Goal: Information Seeking & Learning: Learn about a topic

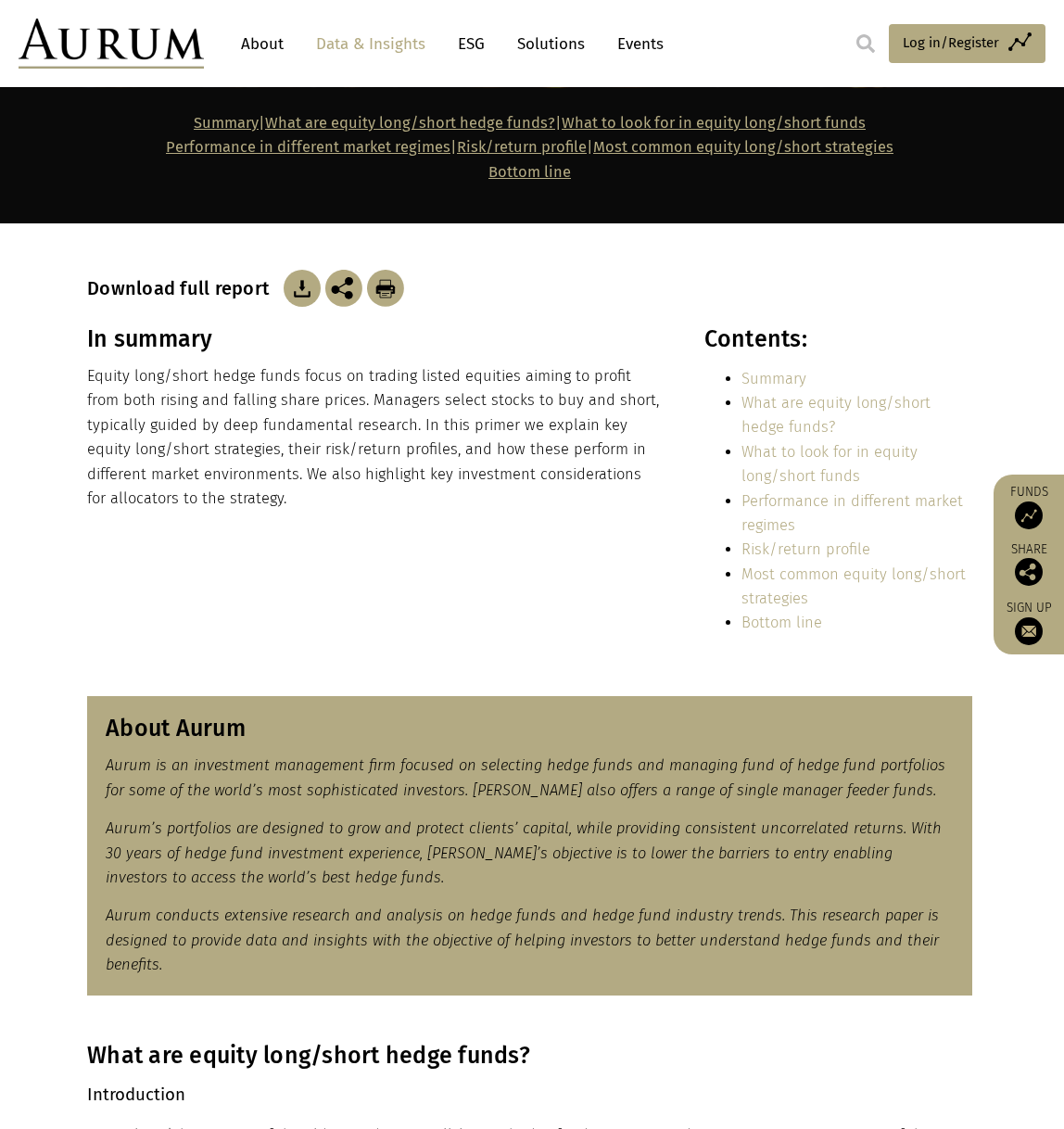
scroll to position [371, 0]
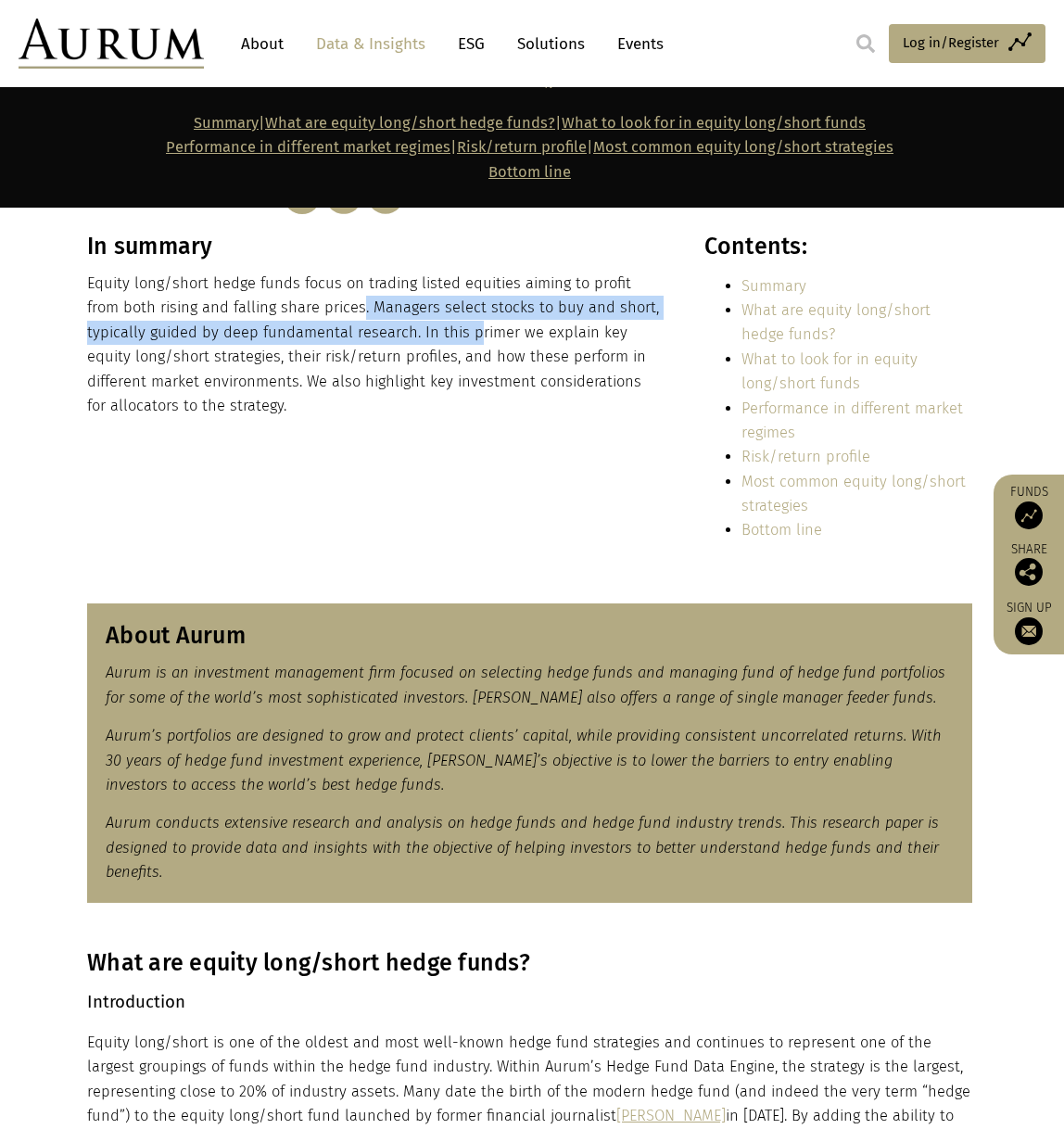
drag, startPoint x: 362, startPoint y: 320, endPoint x: 468, endPoint y: 336, distance: 107.2
click at [468, 336] on p "Equity long/short hedge funds focus on trading listed equities aiming to profit…" at bounding box center [375, 344] width 577 height 146
click at [468, 337] on p "Equity long/short hedge funds focus on trading listed equities aiming to profit…" at bounding box center [375, 344] width 577 height 146
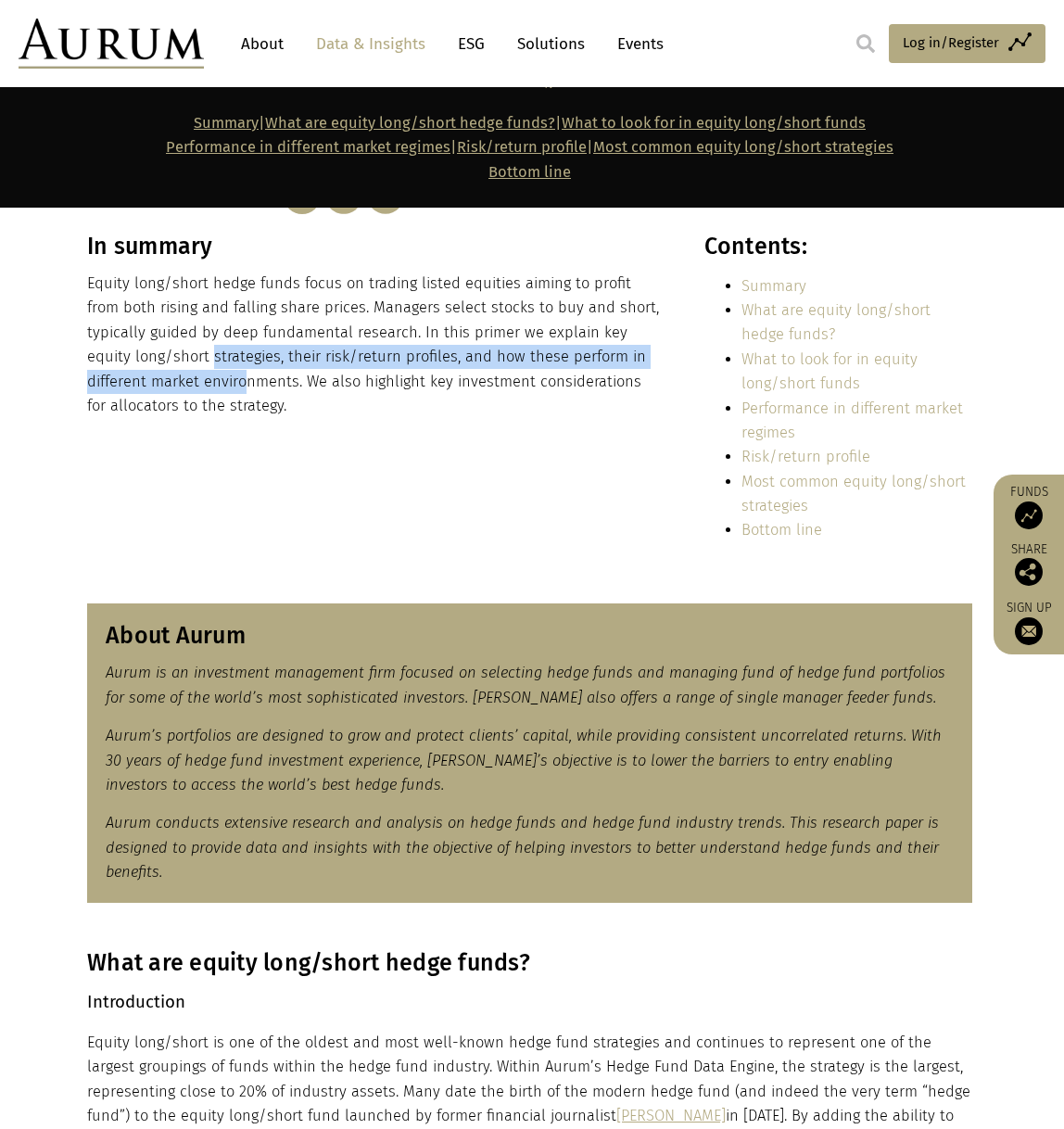
drag, startPoint x: 165, startPoint y: 367, endPoint x: 193, endPoint y: 404, distance: 46.4
click at [185, 394] on p "Equity long/short hedge funds focus on trading listed equities aiming to profit…" at bounding box center [375, 344] width 577 height 146
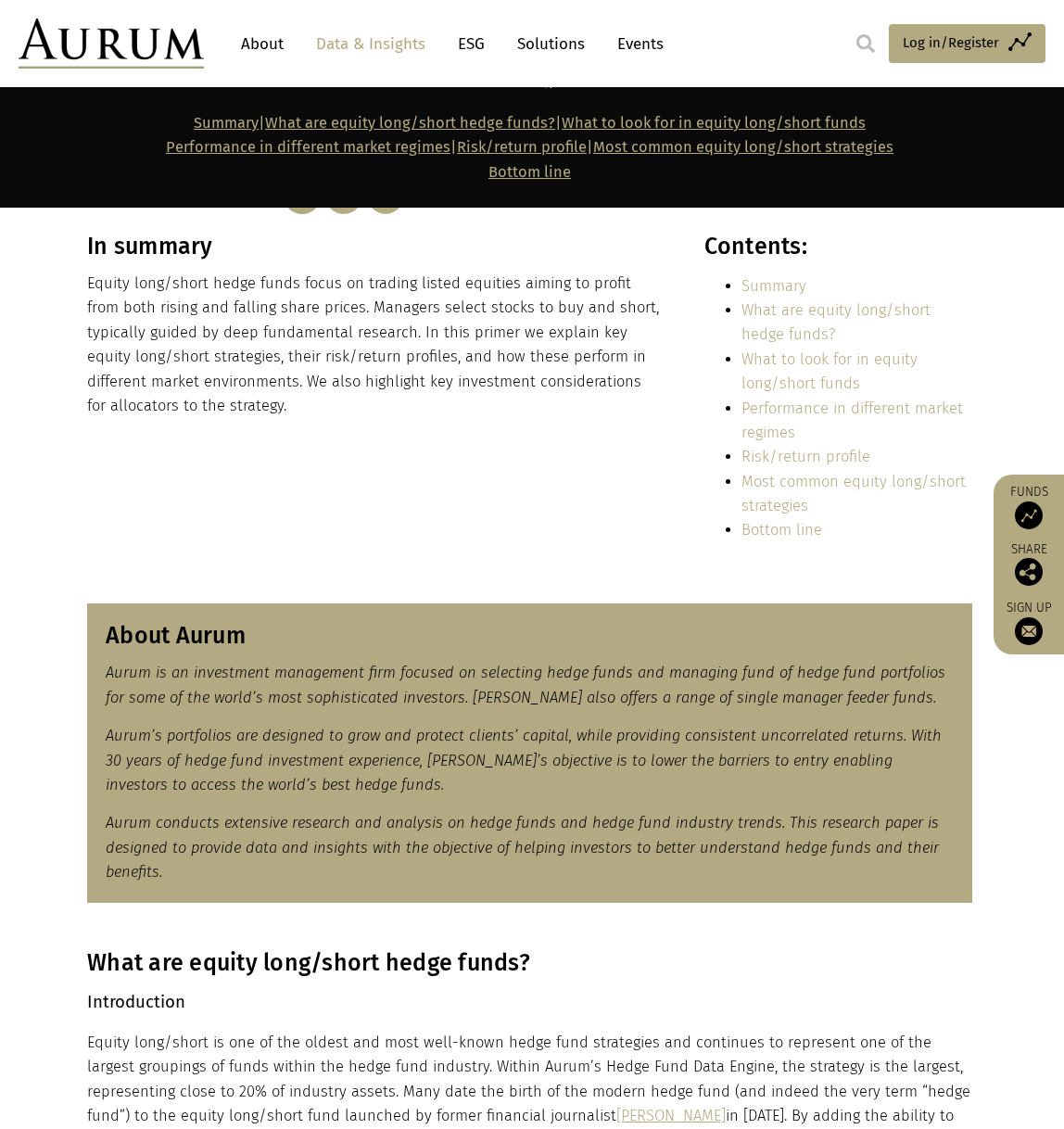
click at [194, 405] on p "Equity long/short hedge funds focus on trading listed equities aiming to profit…" at bounding box center [375, 344] width 577 height 146
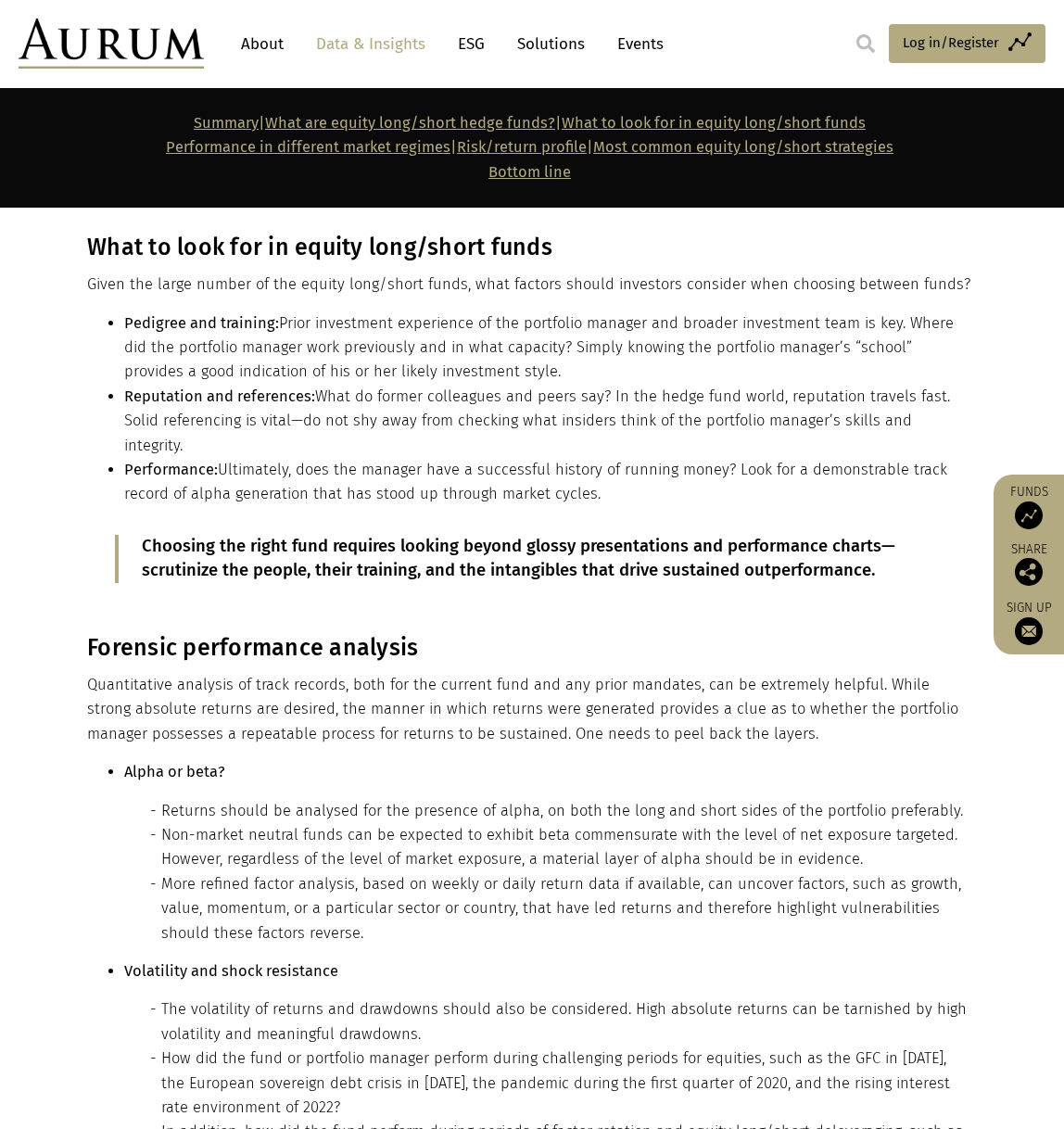
scroll to position [10103, 0]
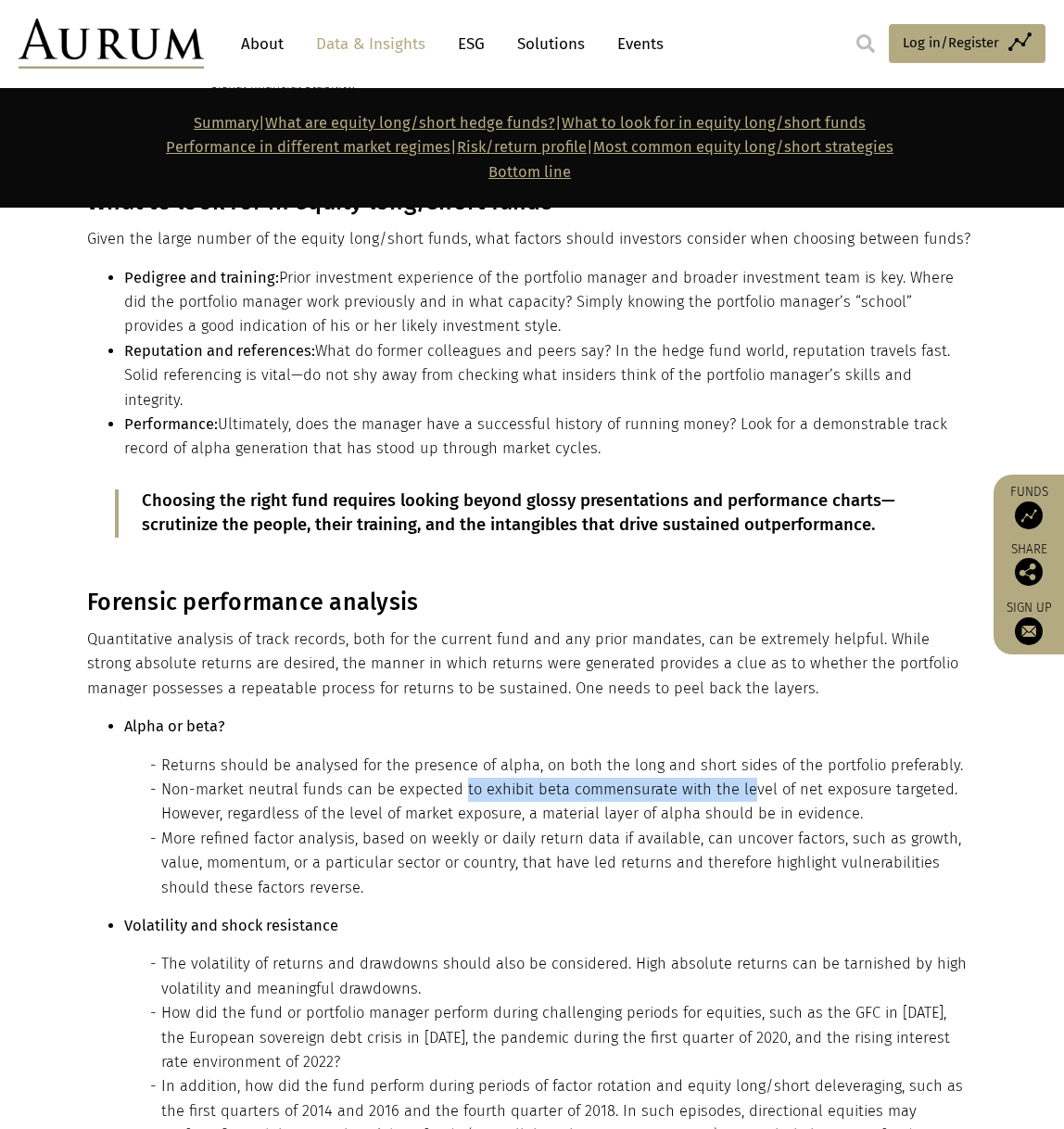
drag, startPoint x: 490, startPoint y: 602, endPoint x: 742, endPoint y: 592, distance: 252.2
click at [742, 778] on li "Non-market neutral funds can be expected to exhibit beta commensurate with the …" at bounding box center [566, 802] width 811 height 49
click at [277, 827] on li "More refined factor analysis, based on weekly or daily return data if available…" at bounding box center [566, 863] width 811 height 73
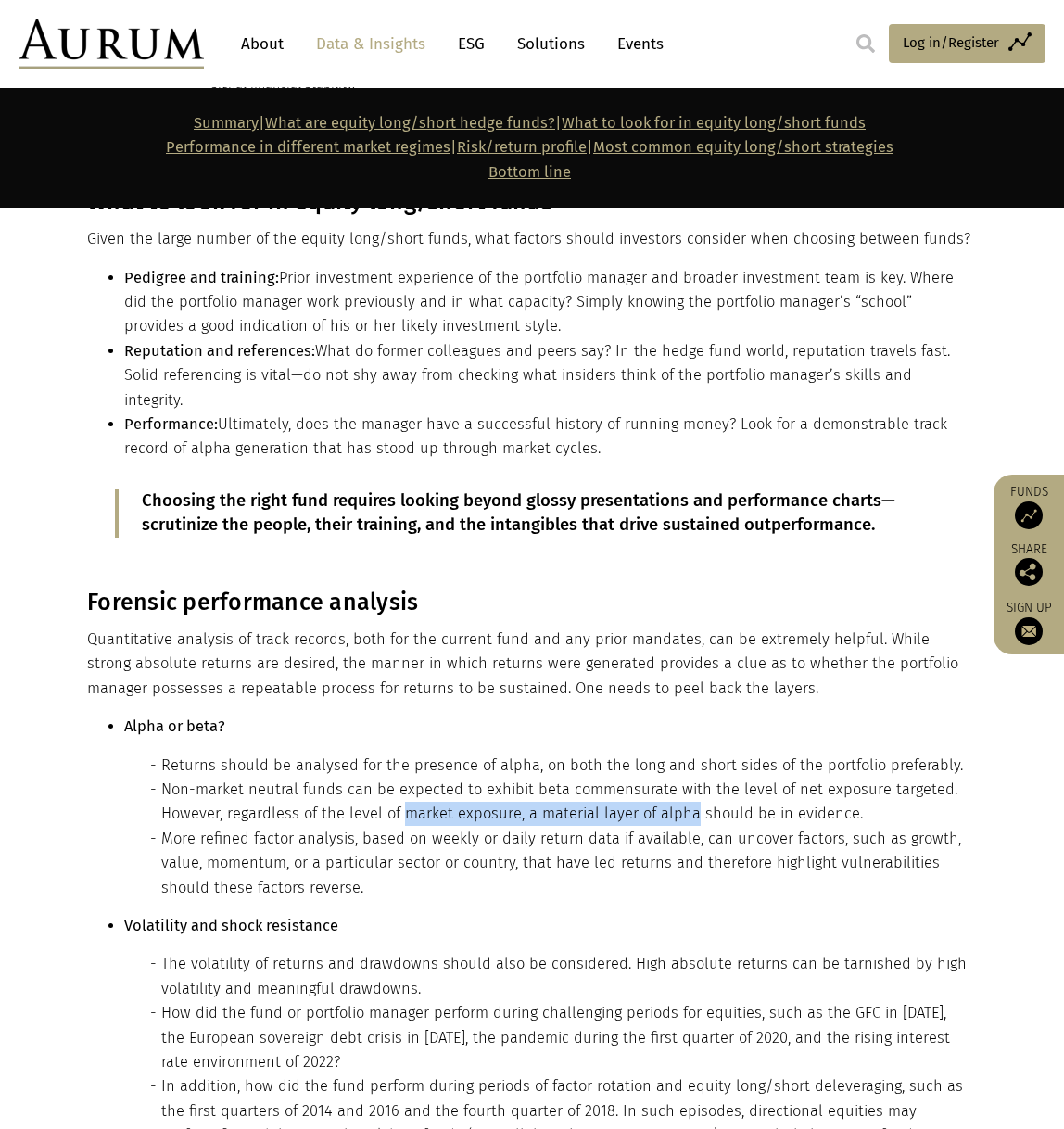
drag, startPoint x: 411, startPoint y: 608, endPoint x: 690, endPoint y: 610, distance: 279.0
click at [690, 778] on li "Non-market neutral funds can be expected to exhibit beta commensurate with the …" at bounding box center [566, 802] width 811 height 49
click at [408, 827] on li "More refined factor analysis, based on weekly or daily return data if available…" at bounding box center [566, 863] width 811 height 73
drag, startPoint x: 424, startPoint y: 640, endPoint x: 643, endPoint y: 638, distance: 219.0
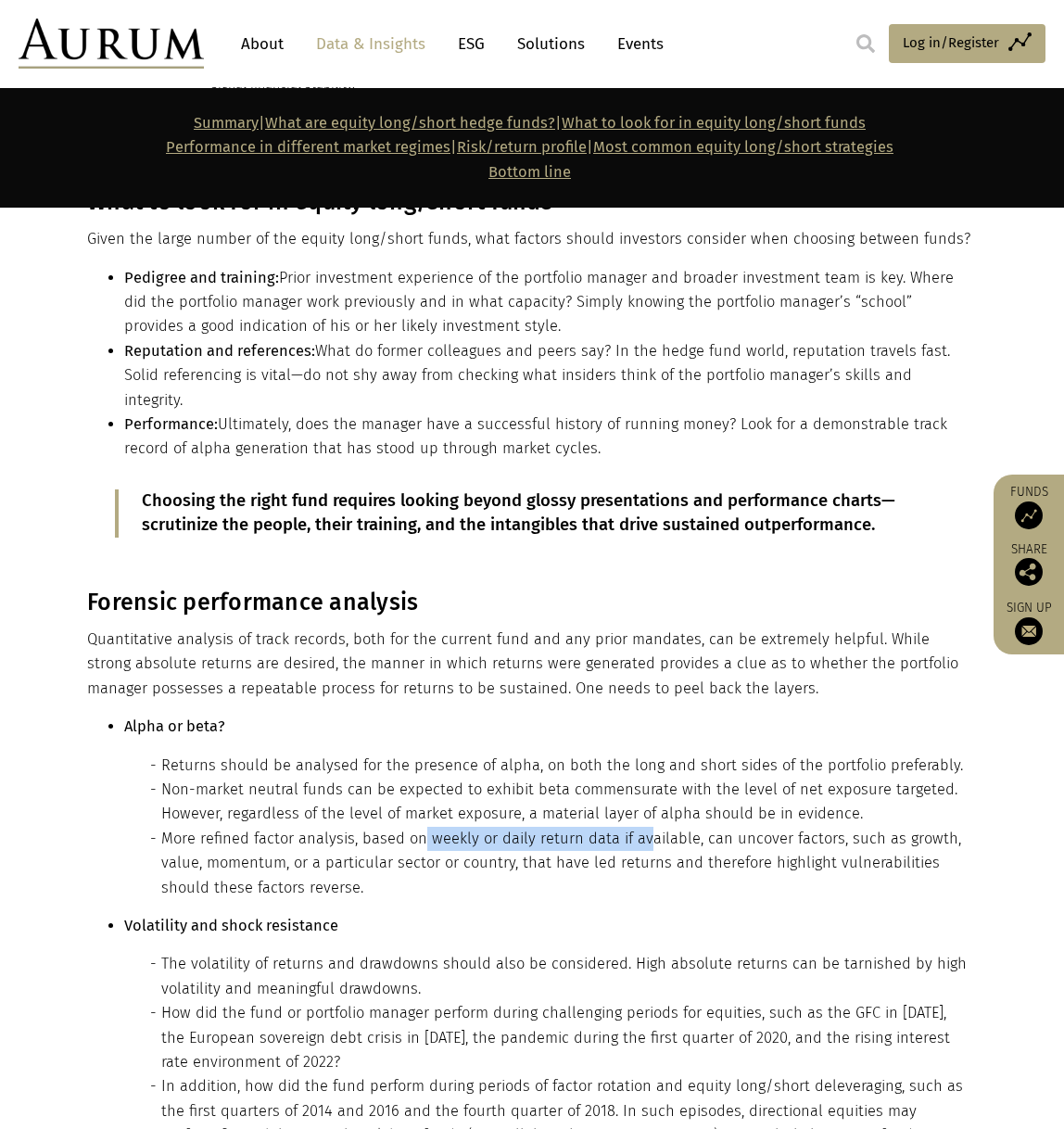
click at [643, 827] on li "More refined factor analysis, based on weekly or daily return data if available…" at bounding box center [566, 863] width 811 height 73
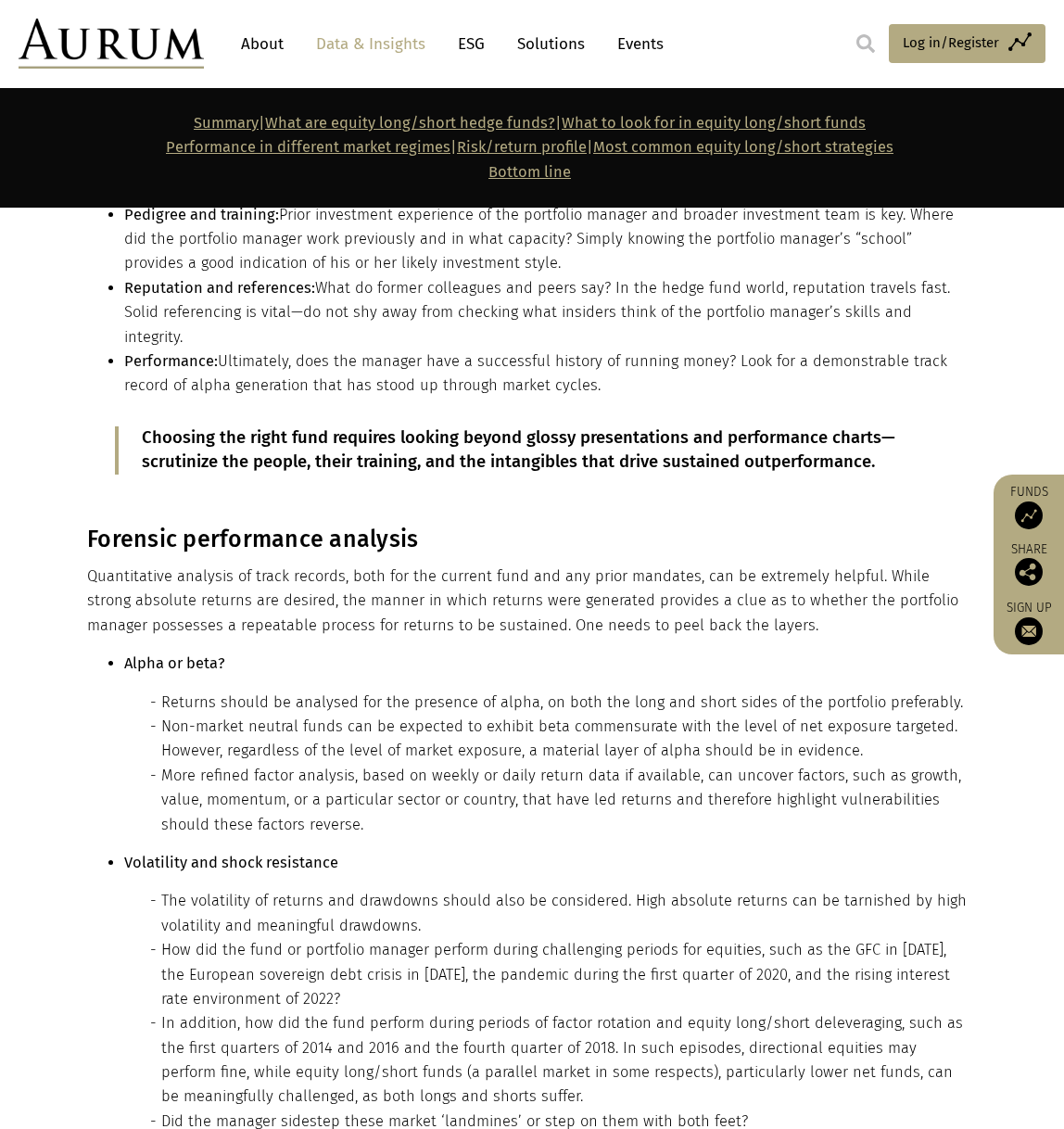
scroll to position [10196, 0]
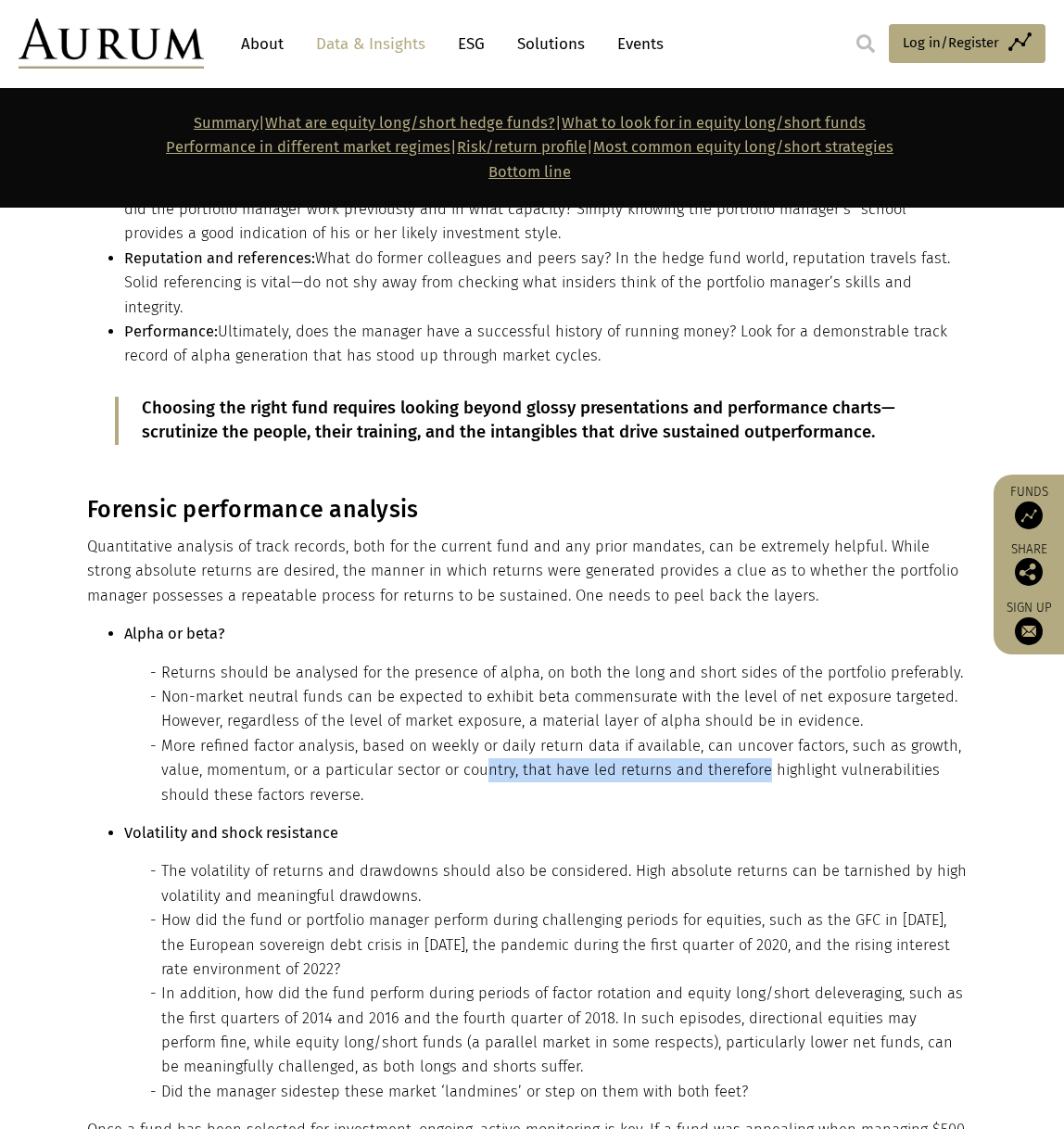
drag, startPoint x: 501, startPoint y: 570, endPoint x: 756, endPoint y: 570, distance: 255.0
click at [756, 734] on li "More refined factor analysis, based on weekly or daily return data if available…" at bounding box center [566, 770] width 811 height 73
drag, startPoint x: 125, startPoint y: 587, endPoint x: 209, endPoint y: 593, distance: 84.2
click at [209, 622] on ul "Alpha or beta? Returns should be analysed for the presence of alpha, on both th…" at bounding box center [529, 863] width 885 height 482
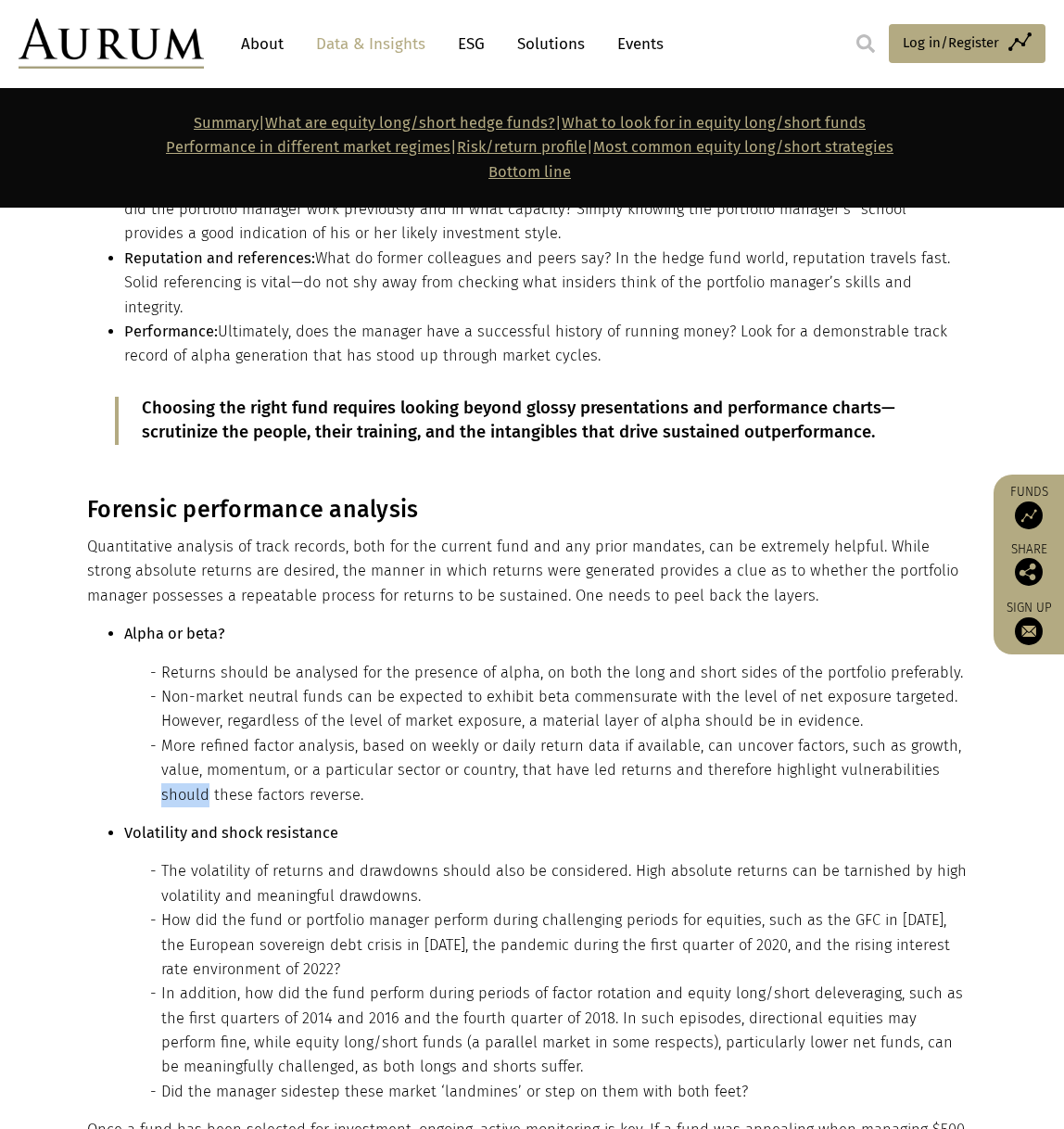
click at [209, 734] on li "More refined factor analysis, based on weekly or daily return data if available…" at bounding box center [566, 770] width 811 height 73
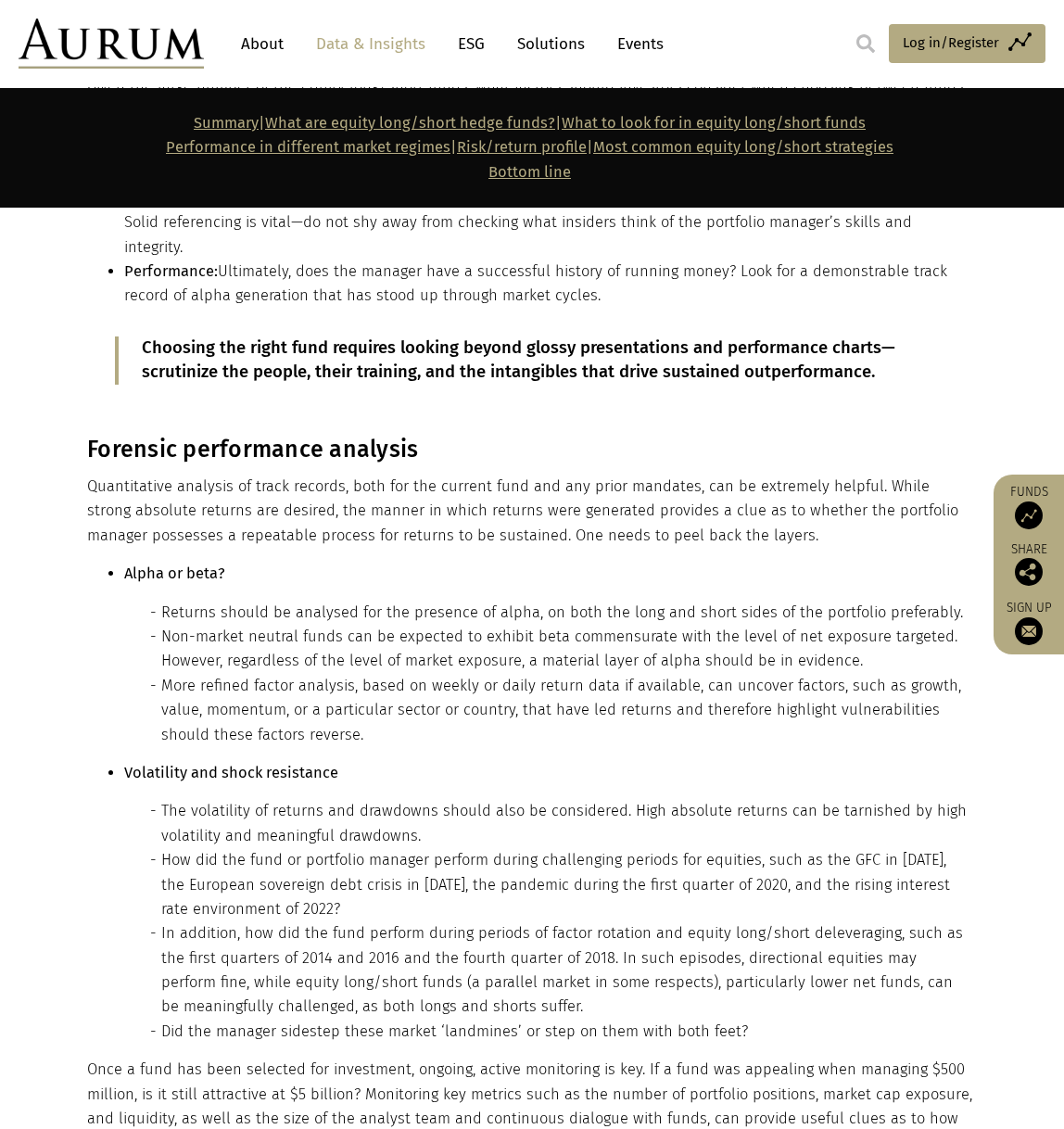
scroll to position [10382, 0]
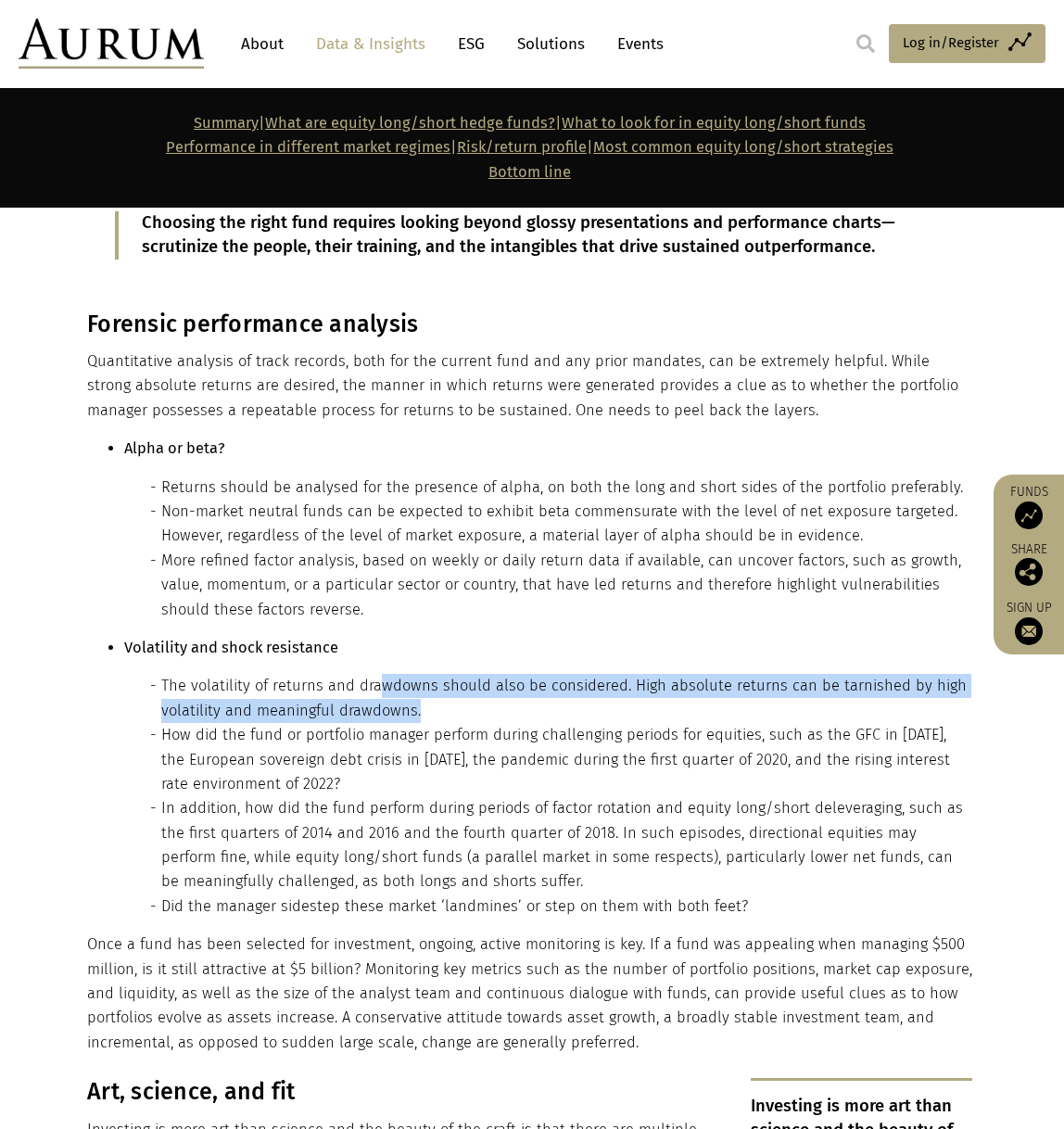
drag, startPoint x: 394, startPoint y: 501, endPoint x: 438, endPoint y: 512, distance: 45.4
click at [438, 674] on li "The volatility of returns and drawdowns should also be considered. High absolut…" at bounding box center [566, 699] width 811 height 49
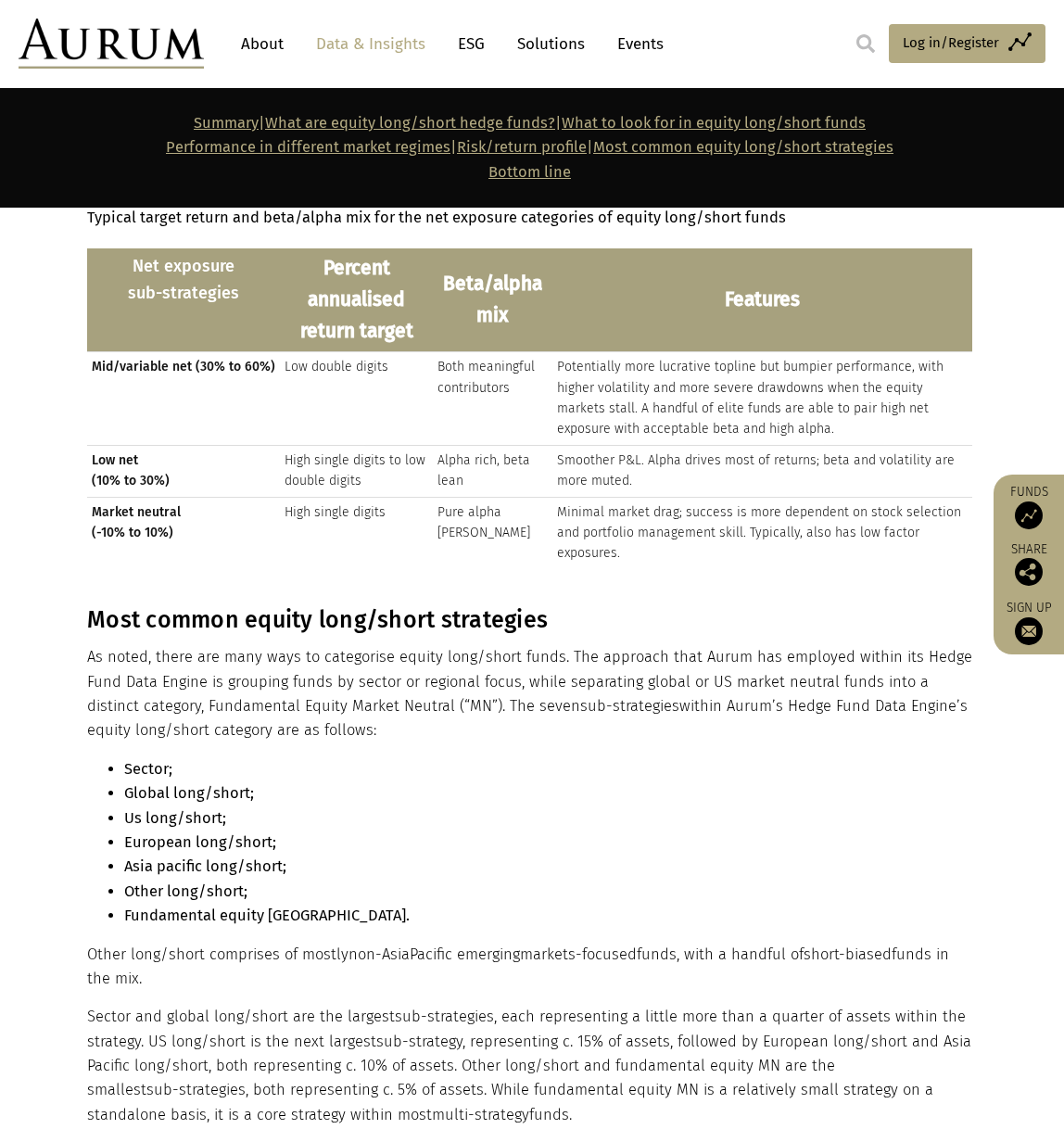
scroll to position [12235, 0]
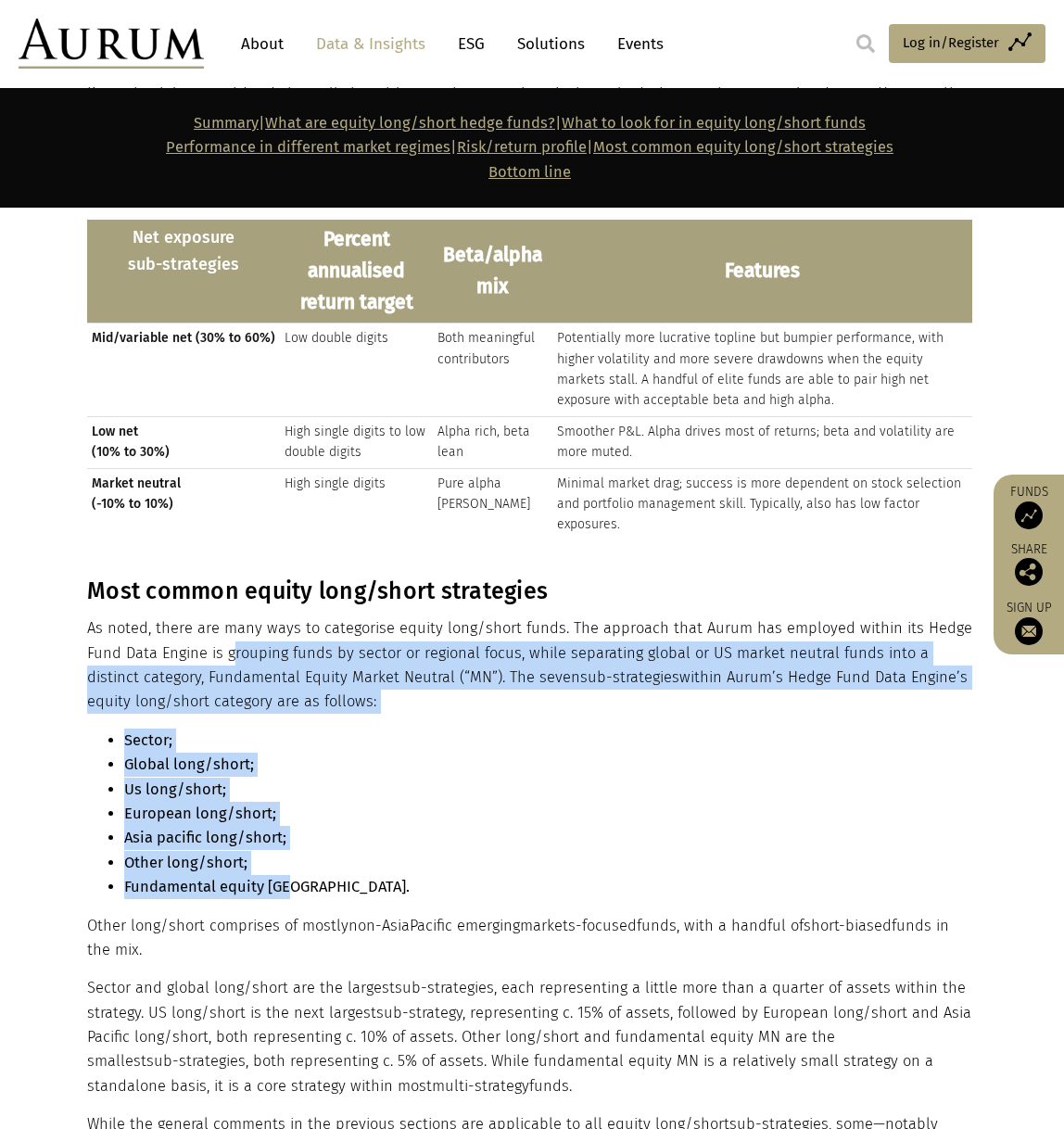
drag, startPoint x: 233, startPoint y: 414, endPoint x: 570, endPoint y: 642, distance: 406.9
click at [570, 641] on div "Most common equity long/short strategies As noted, there are many ways to categ…" at bounding box center [529, 882] width 885 height 609
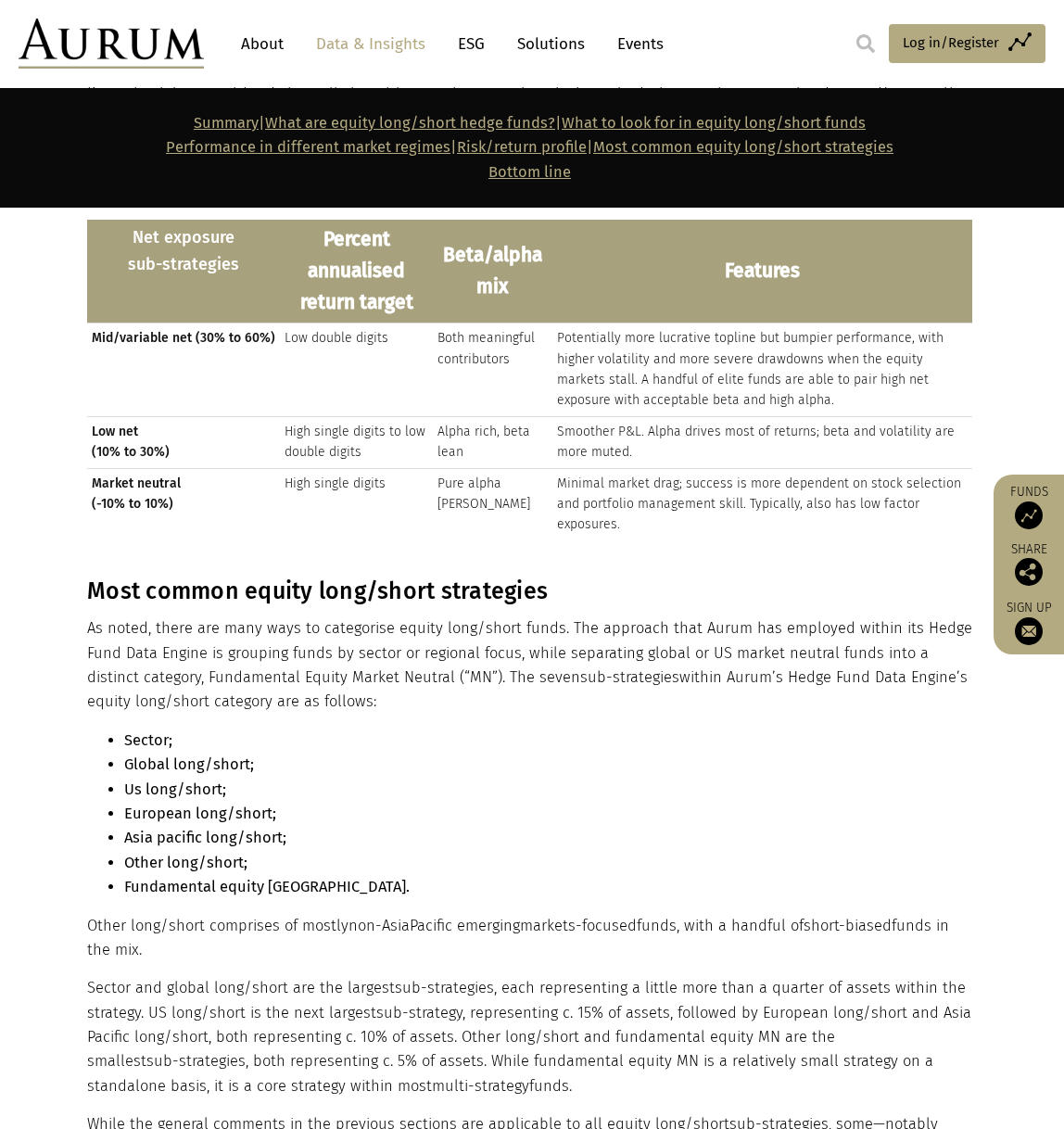
click at [497, 914] on p "Other long/short comprises of mostly non-Asia Pacific emerging markets-focused …" at bounding box center [529, 939] width 885 height 49
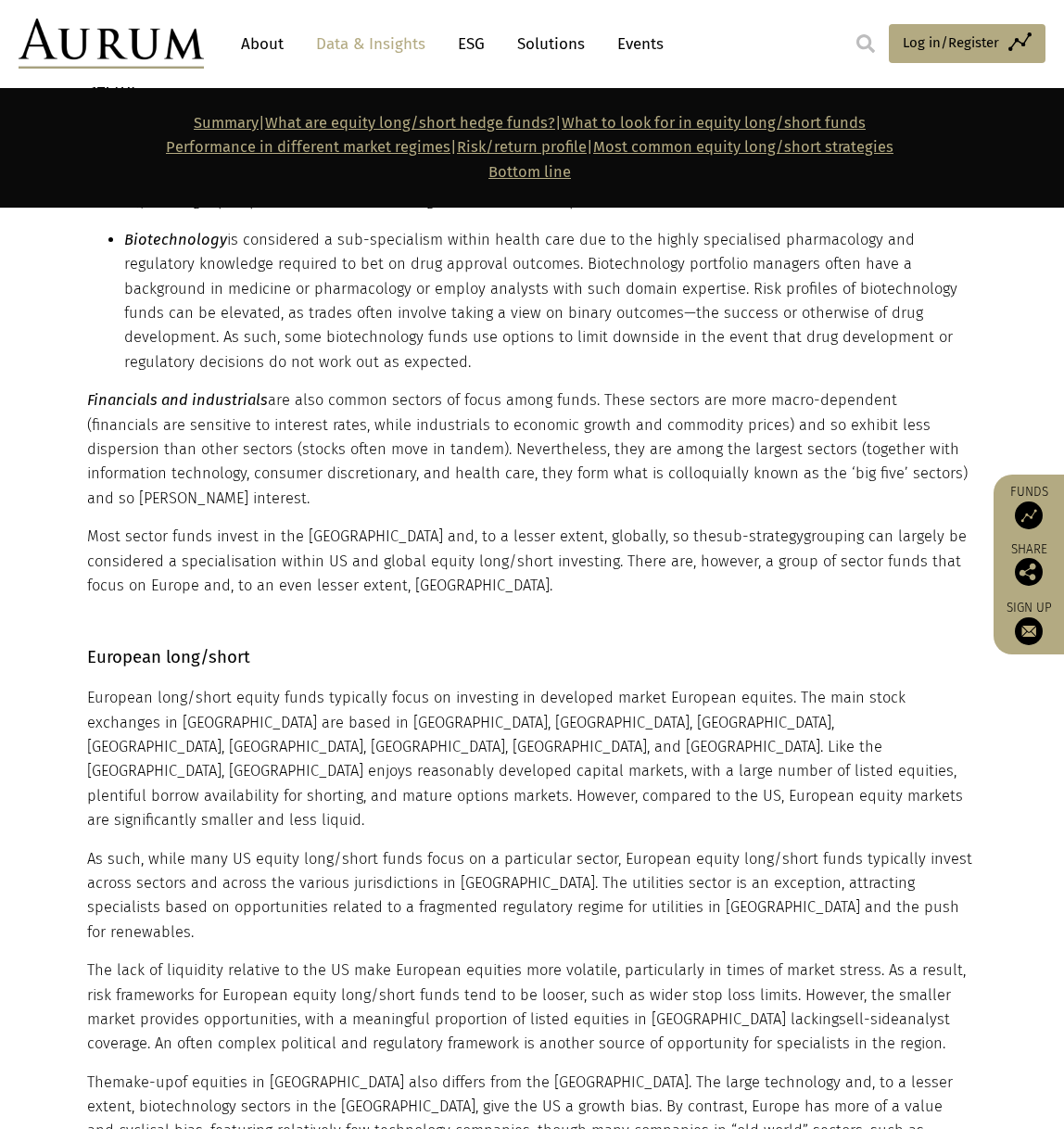
scroll to position [13440, 0]
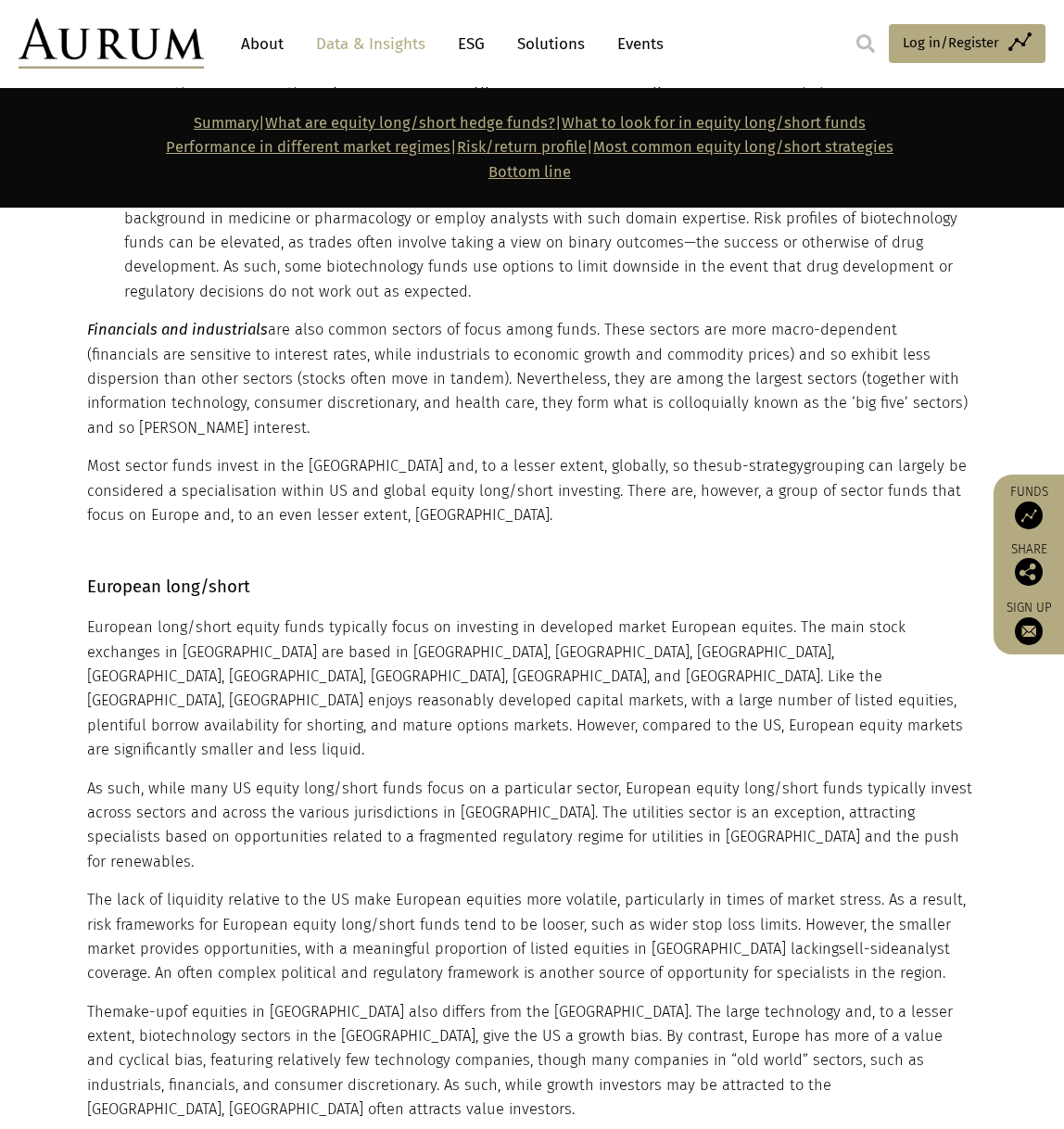
click at [148, 1003] on span "make-up" at bounding box center [143, 1012] width 62 height 18
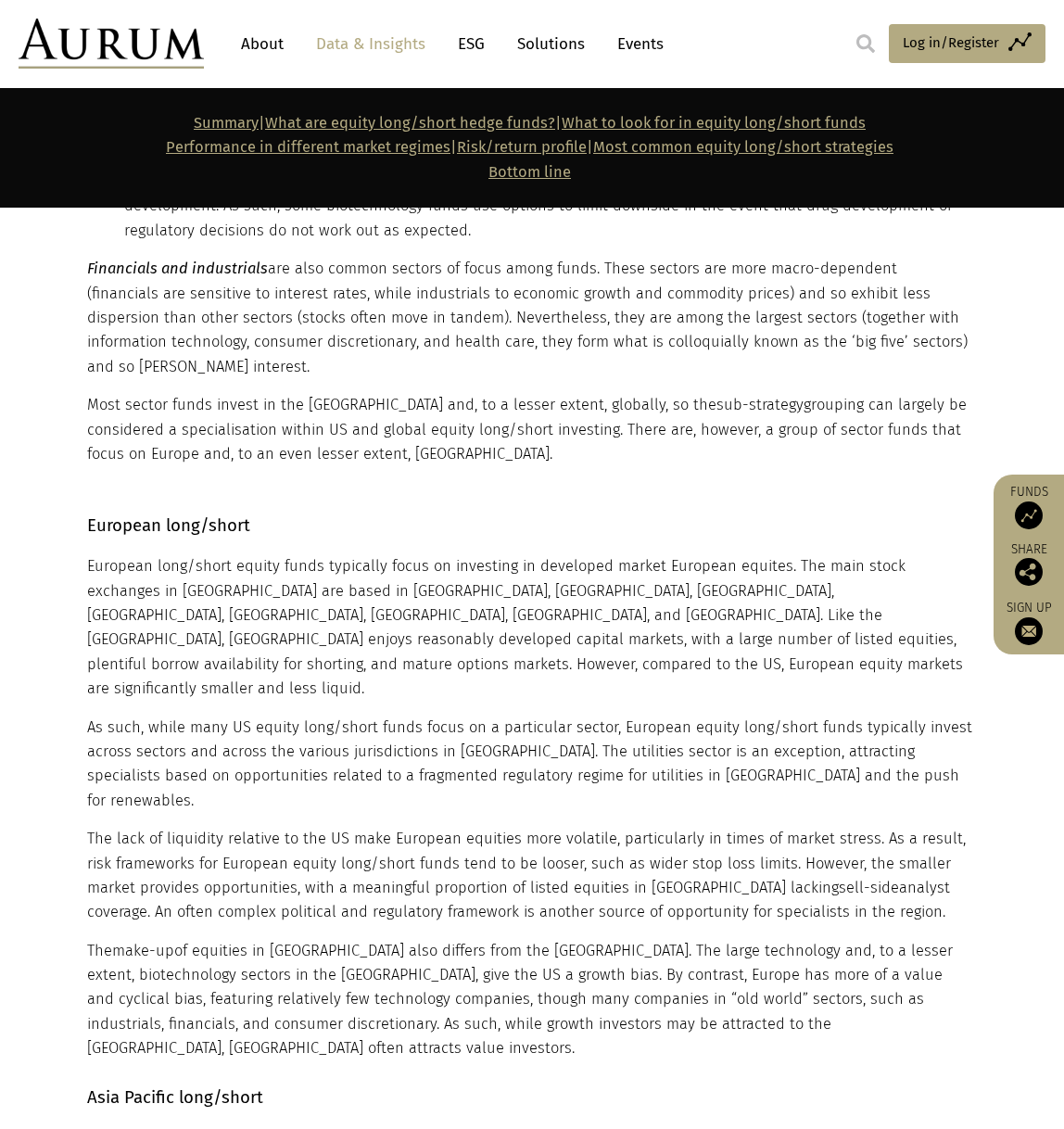
scroll to position [13532, 0]
